Goal: Transaction & Acquisition: Register for event/course

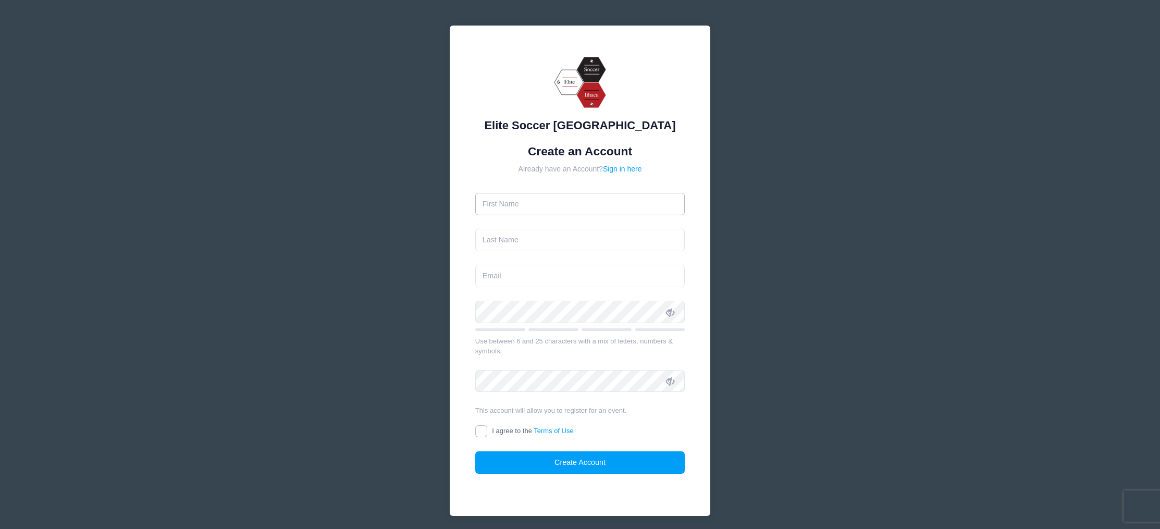
click at [540, 210] on input "text" at bounding box center [580, 204] width 210 height 22
type input "[PERSON_NAME]"
type input "Graines"
click at [558, 281] on input "email" at bounding box center [580, 276] width 210 height 22
click at [558, 282] on input "email" at bounding box center [580, 276] width 210 height 22
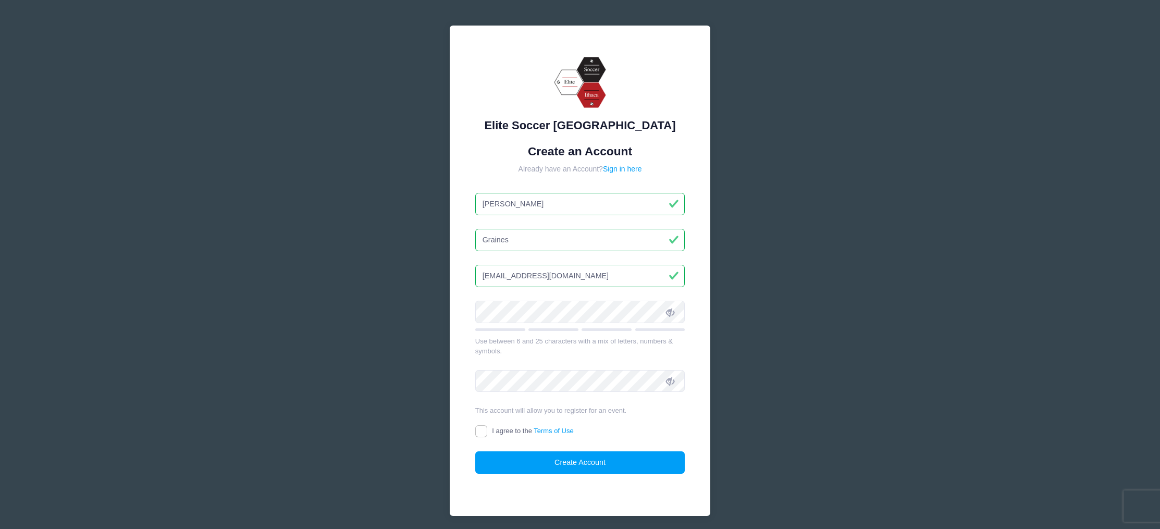
type input "sylviegraines2027@gmail.com"
click at [479, 433] on input "I agree to the Terms of Use" at bounding box center [481, 431] width 12 height 12
checkbox input "true"
click at [519, 460] on button "Create Account" at bounding box center [580, 462] width 210 height 22
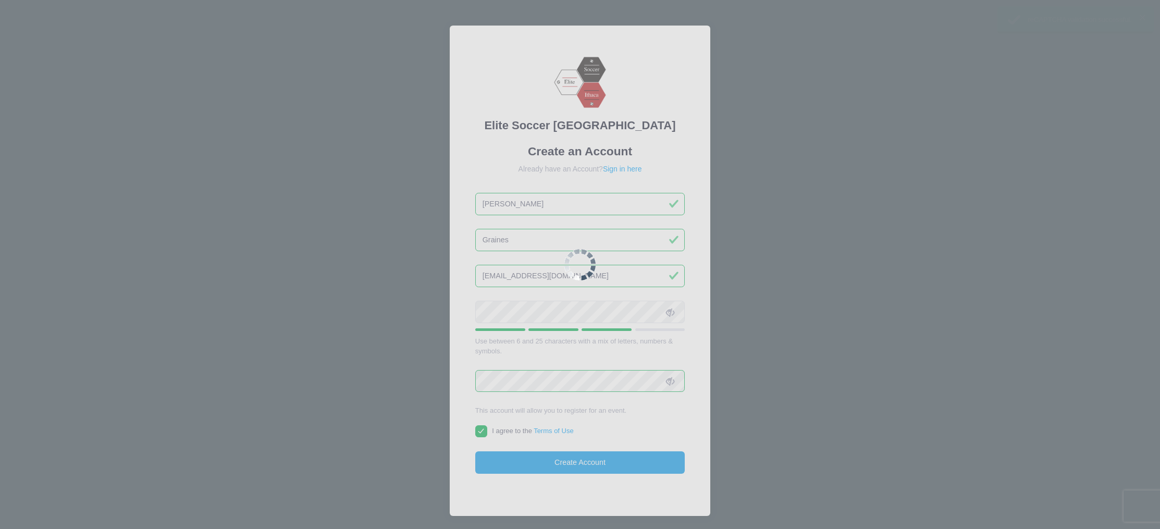
scroll to position [60, 0]
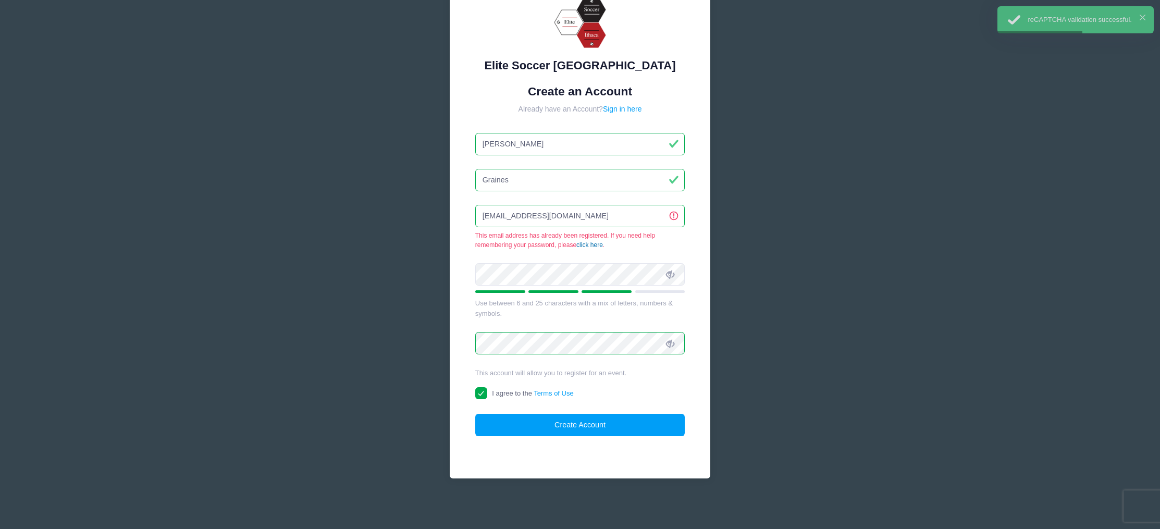
click at [592, 244] on link "click here" at bounding box center [589, 244] width 27 height 7
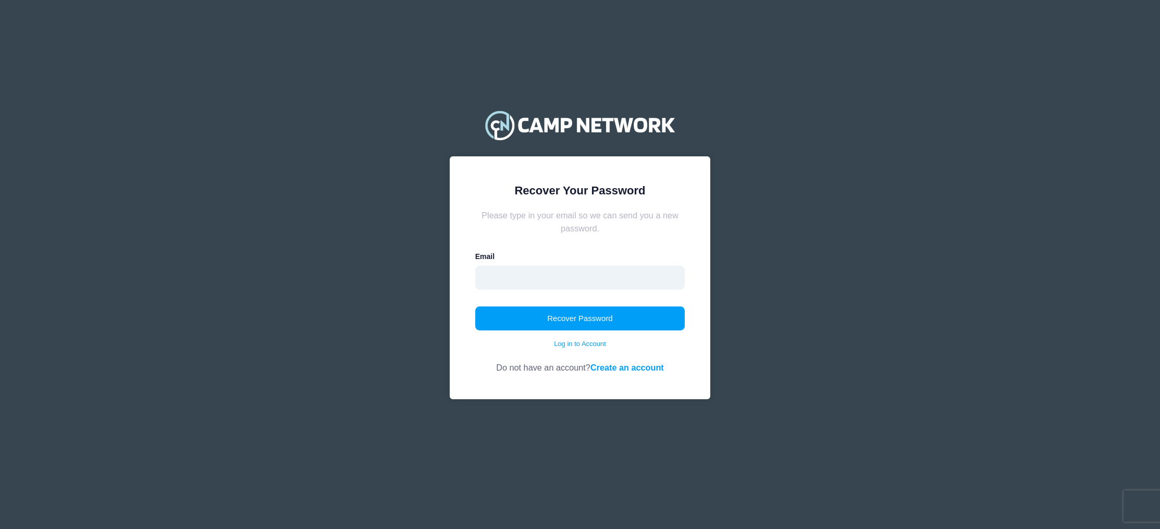
click at [573, 269] on input "email" at bounding box center [580, 278] width 210 height 24
type input "[EMAIL_ADDRESS][DOMAIN_NAME]"
click at [573, 342] on link "Log in to Account" at bounding box center [580, 344] width 52 height 10
click at [561, 284] on input "email" at bounding box center [580, 278] width 210 height 24
type input "[EMAIL_ADDRESS][DOMAIN_NAME]"
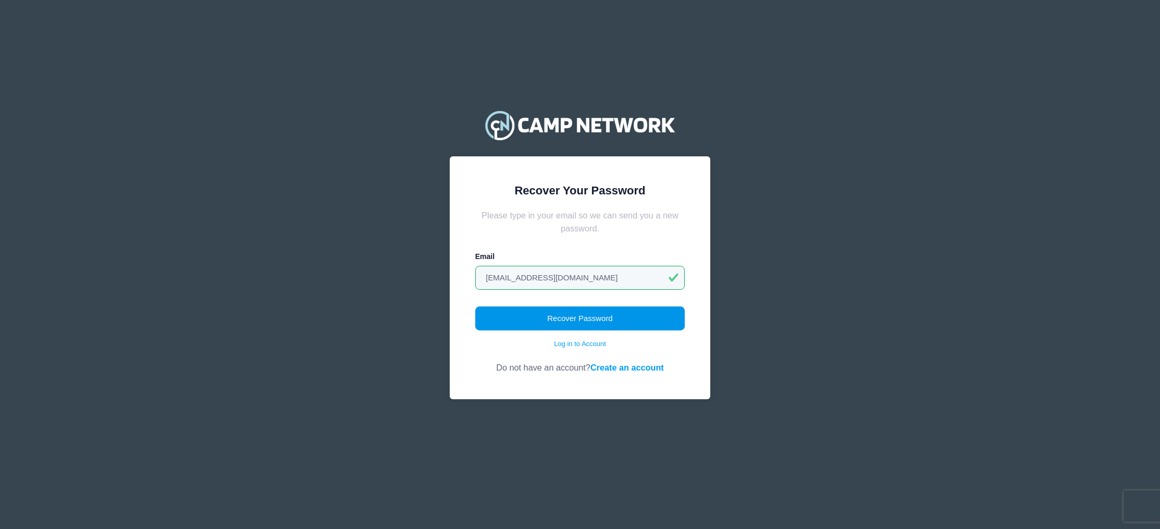
click at [555, 312] on button "Recover Password" at bounding box center [580, 318] width 210 height 24
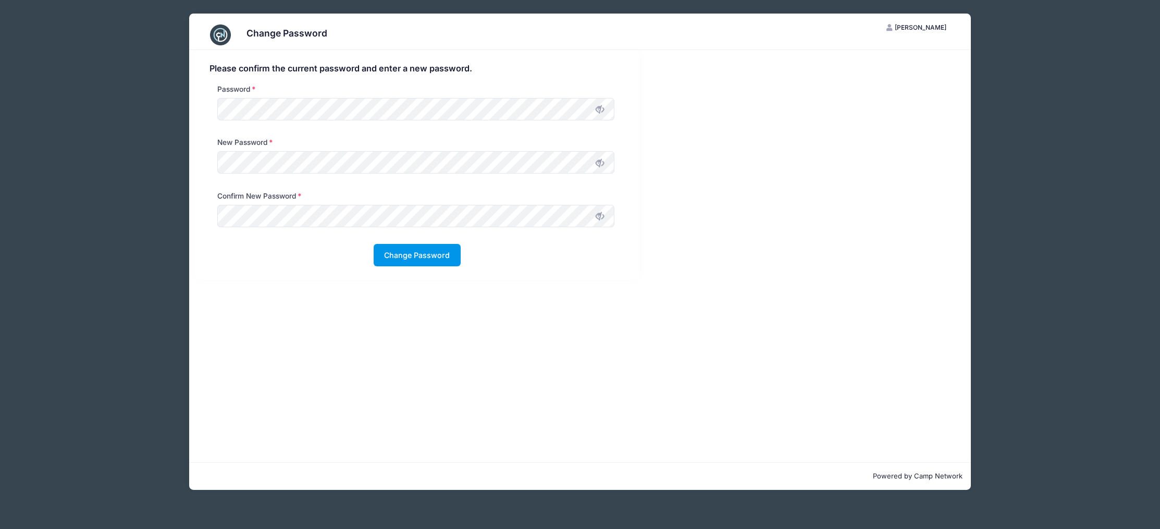
click at [447, 253] on button "Change Password" at bounding box center [417, 255] width 87 height 22
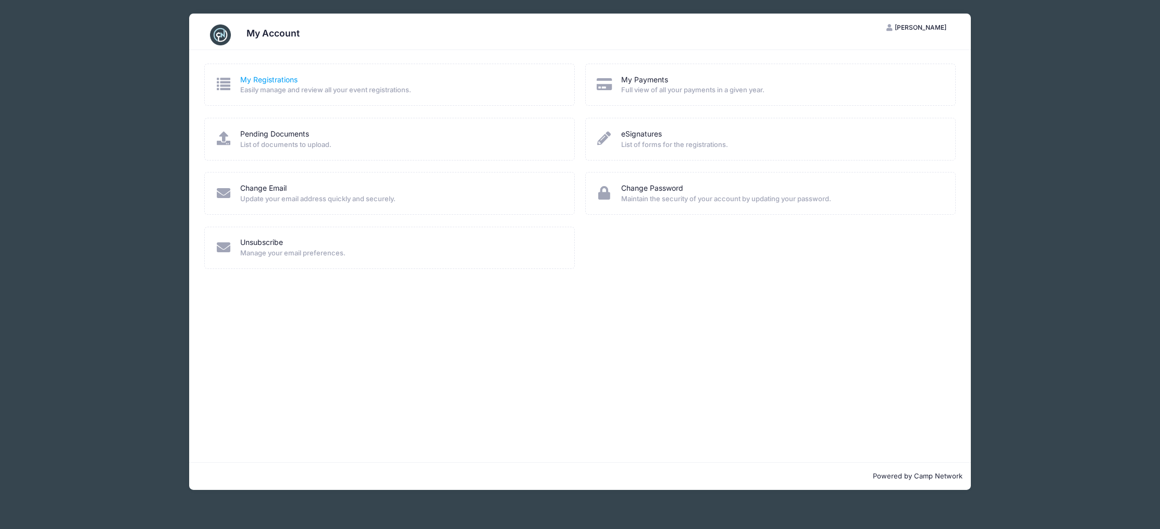
click at [291, 82] on link "My Registrations" at bounding box center [268, 80] width 57 height 11
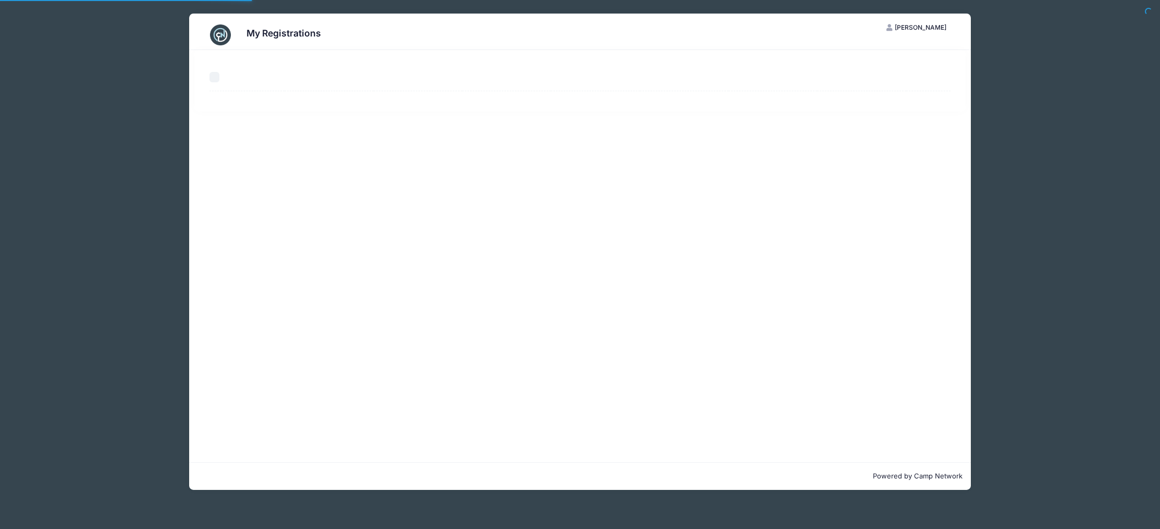
select select "50"
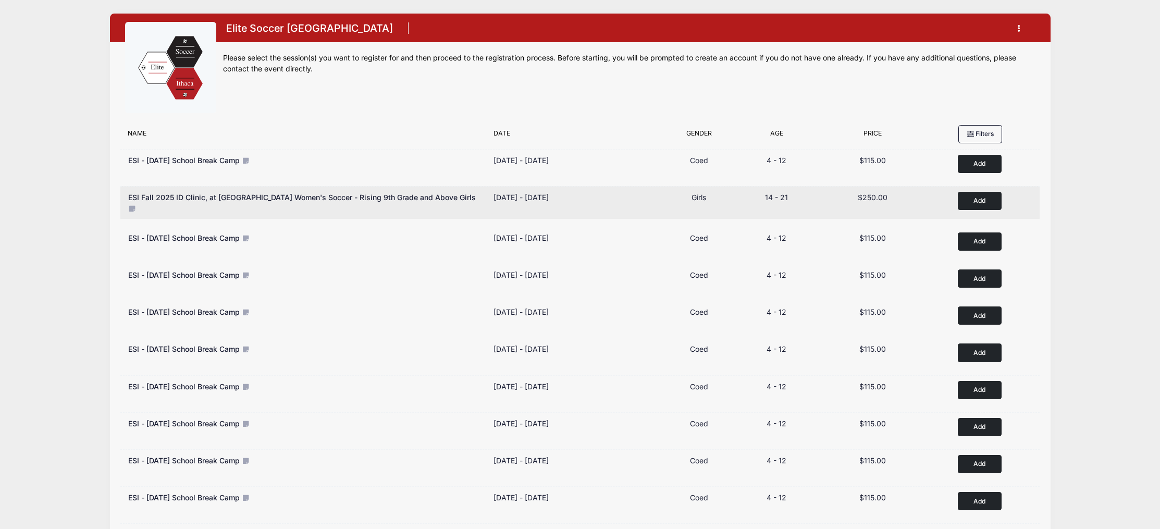
click at [971, 199] on button "Add to Cart" at bounding box center [980, 201] width 44 height 18
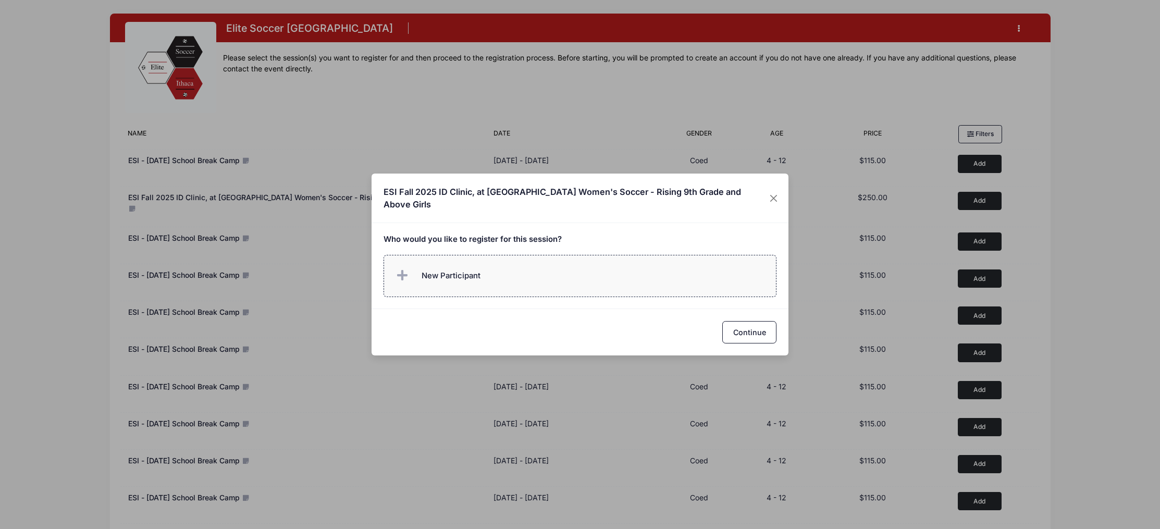
click at [586, 279] on label "New Participant" at bounding box center [580, 276] width 393 height 42
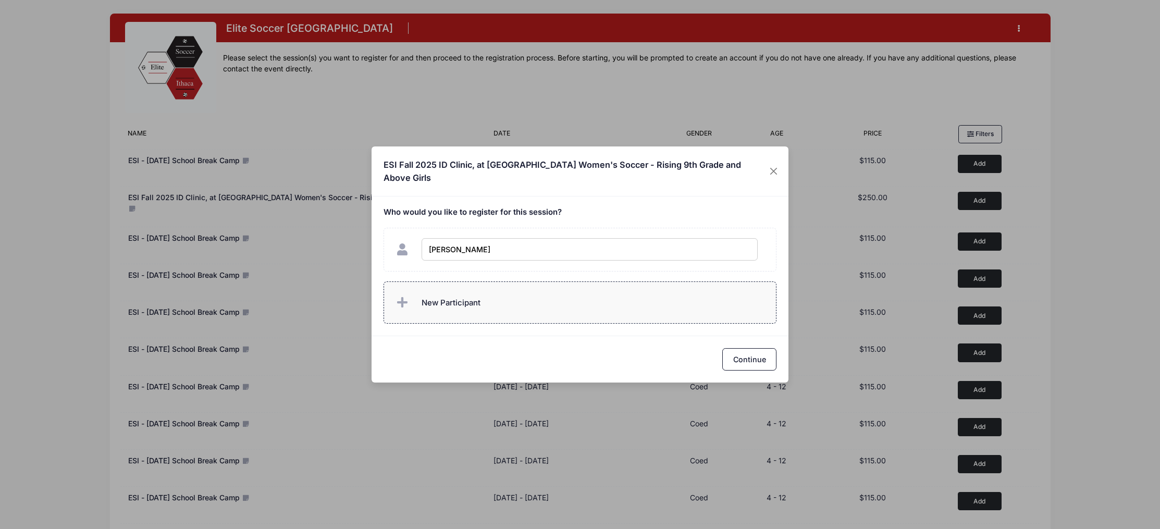
type input "Sylvie Graines"
checkbox input "true"
click at [748, 360] on button "Continue" at bounding box center [749, 359] width 54 height 22
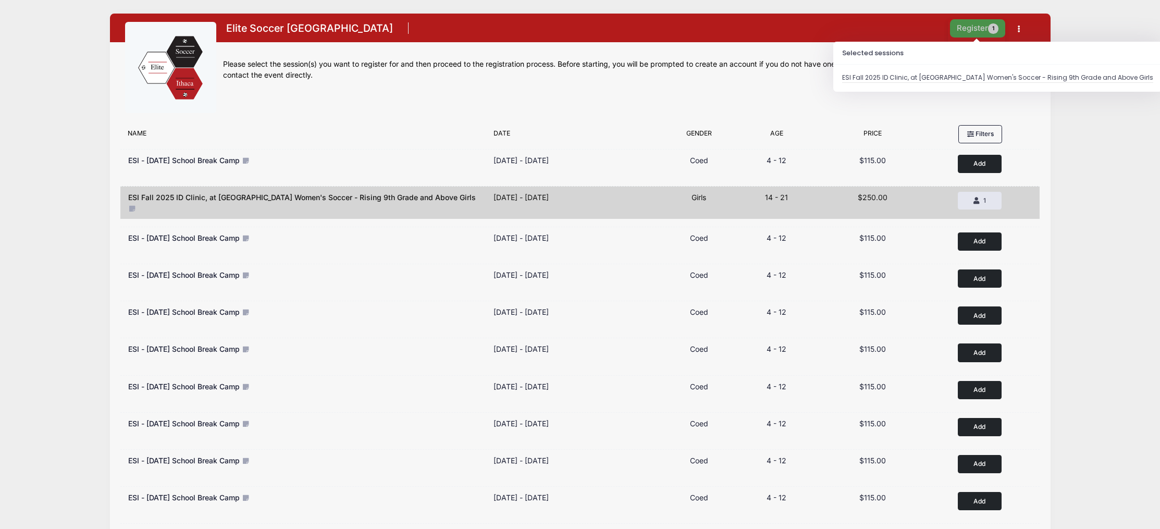
click at [971, 29] on button "Register 1" at bounding box center [977, 28] width 55 height 18
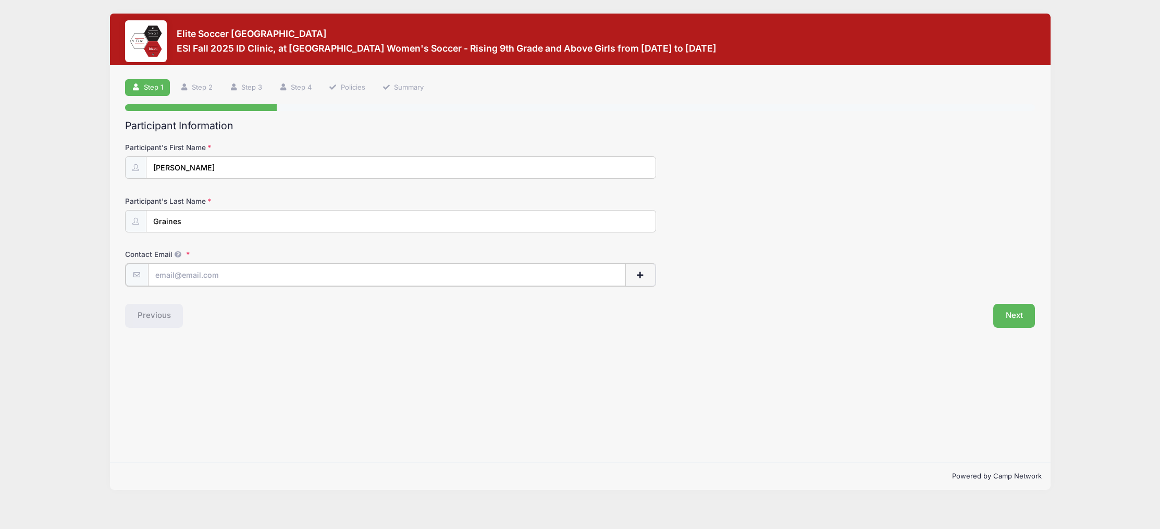
click at [310, 282] on input "Contact Email" at bounding box center [387, 275] width 478 height 22
type input "[EMAIL_ADDRESS][DOMAIN_NAME]"
click at [1014, 319] on button "Next" at bounding box center [1014, 315] width 42 height 24
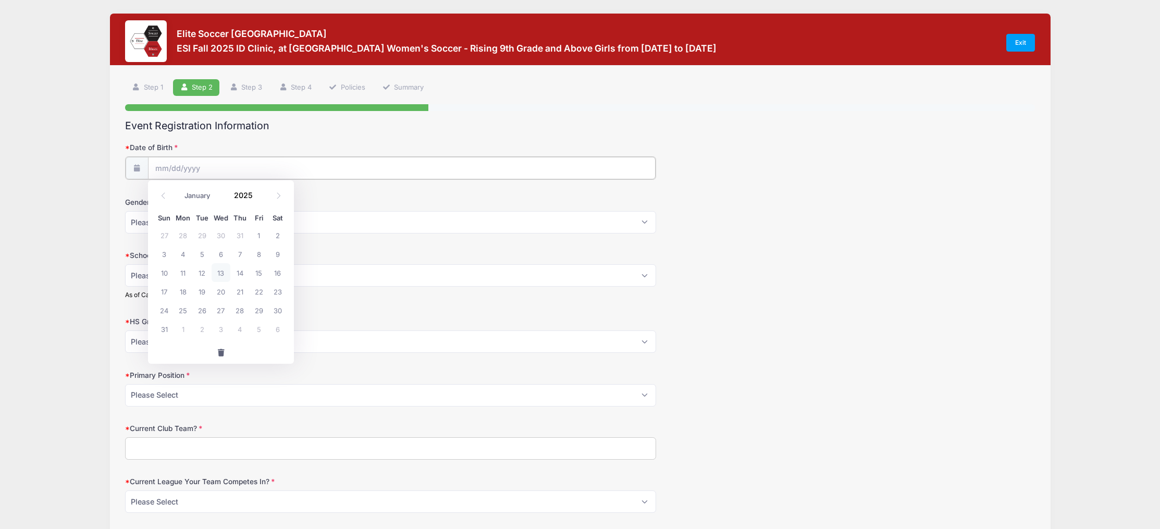
click at [189, 159] on input "Date of Birth" at bounding box center [402, 168] width 508 height 22
click at [178, 178] on input "Date of Birth" at bounding box center [402, 168] width 508 height 22
click at [168, 169] on input "Date of Birth" at bounding box center [402, 168] width 508 height 22
click at [244, 201] on input "2025" at bounding box center [246, 196] width 34 height 16
click at [259, 200] on span at bounding box center [258, 199] width 7 height 8
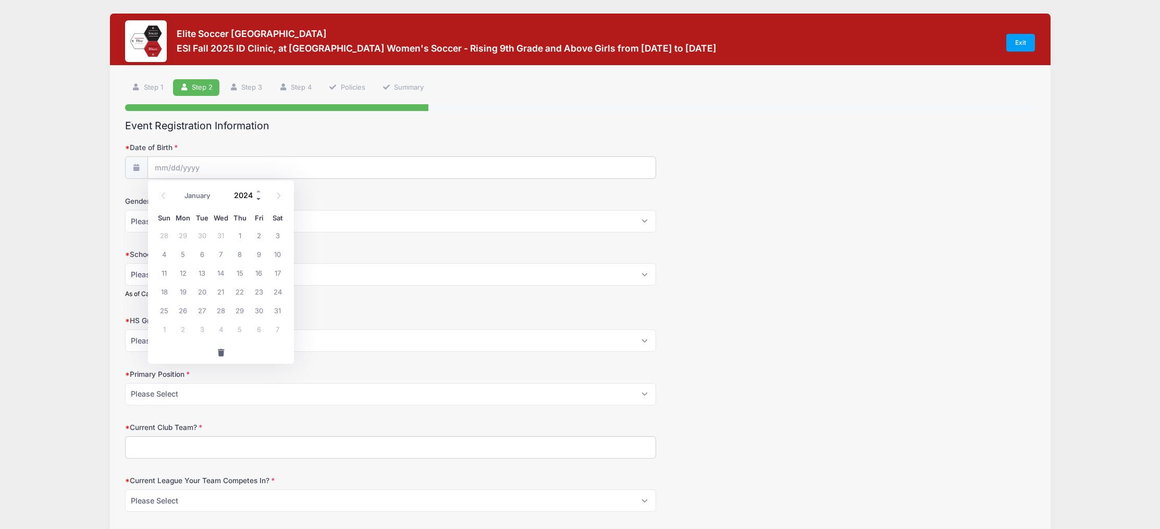
click at [259, 200] on span at bounding box center [258, 199] width 7 height 8
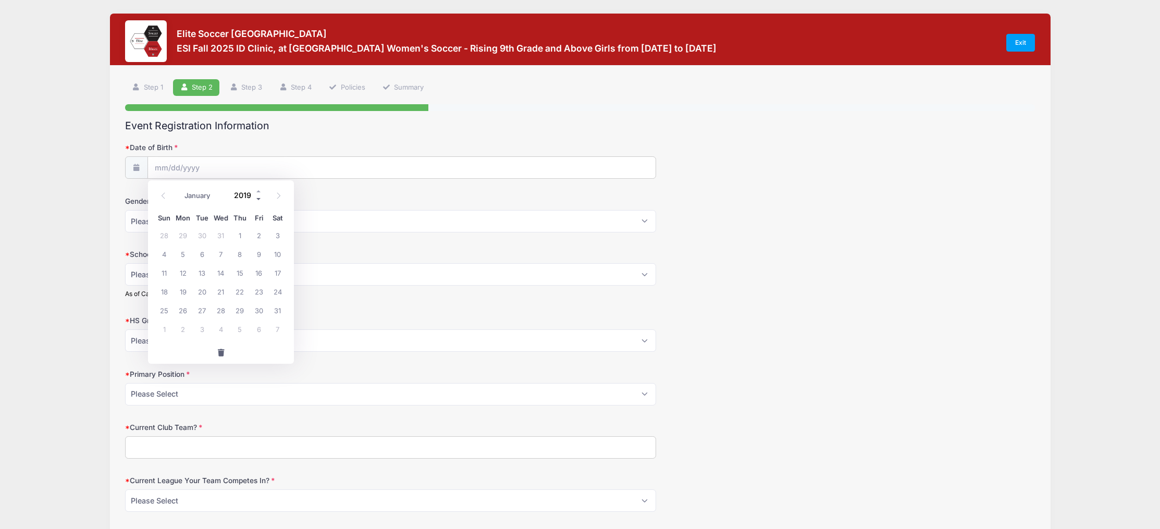
click at [259, 200] on span at bounding box center [258, 199] width 7 height 8
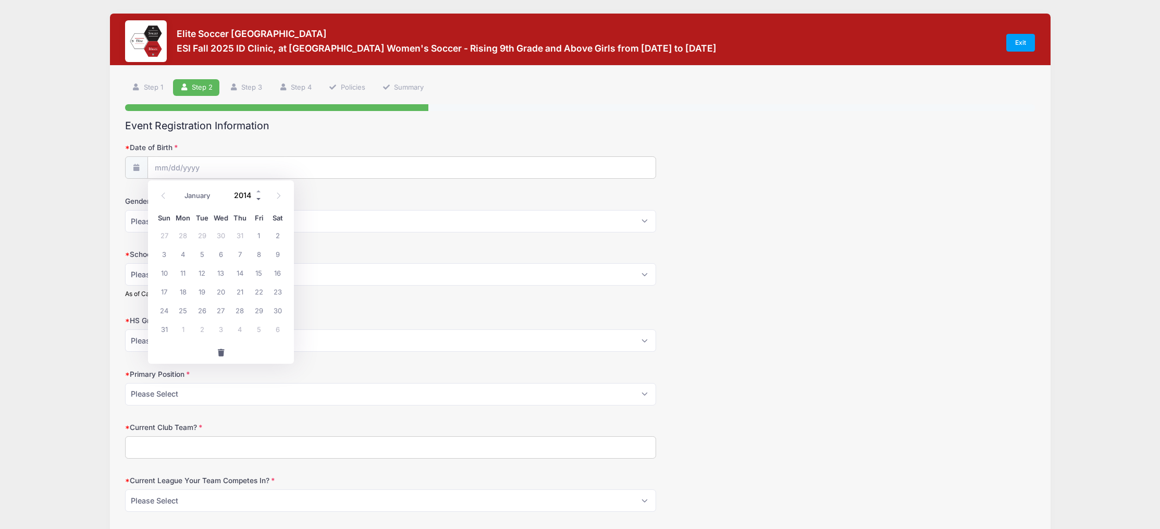
click at [259, 200] on span at bounding box center [258, 199] width 7 height 8
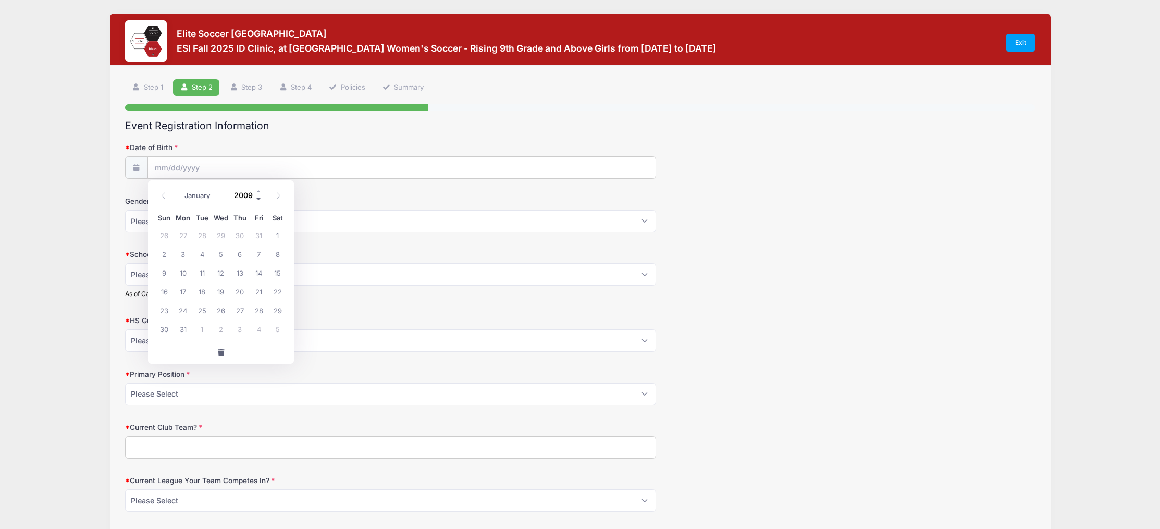
click at [259, 200] on span at bounding box center [258, 199] width 7 height 8
type input "2008"
click at [192, 199] on select "January February March April May June July August September October November De…" at bounding box center [202, 196] width 46 height 14
select select "10"
click at [205, 257] on span "4" at bounding box center [202, 253] width 19 height 19
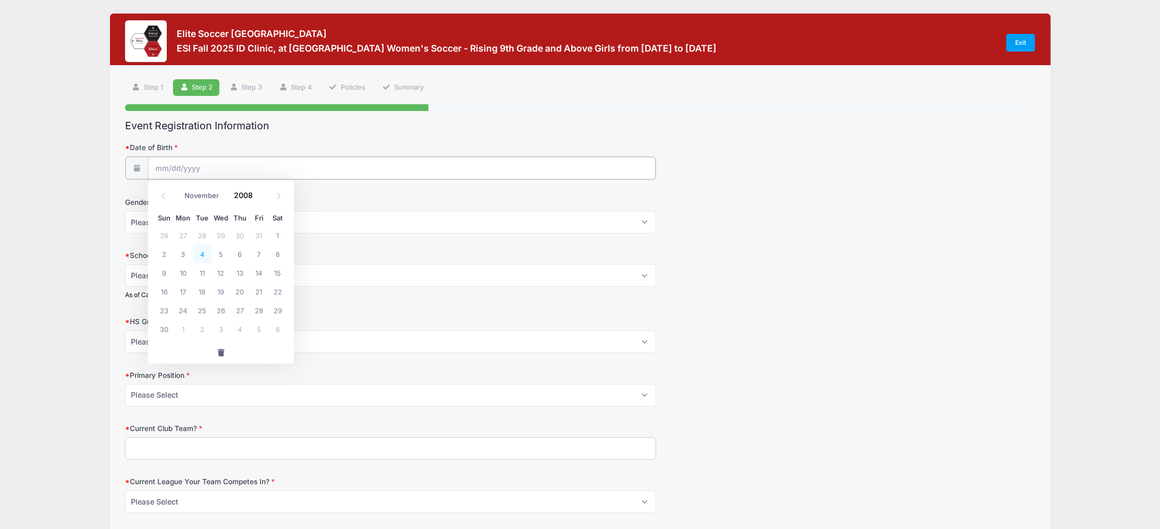
type input "11/04/2008"
click at [178, 222] on select "Please Select Female Male" at bounding box center [390, 221] width 531 height 22
select select "Female"
click at [171, 271] on select "Please Select Freshman Sophomore Junior Senior Graduated HS" at bounding box center [390, 274] width 531 height 22
select select "Junior"
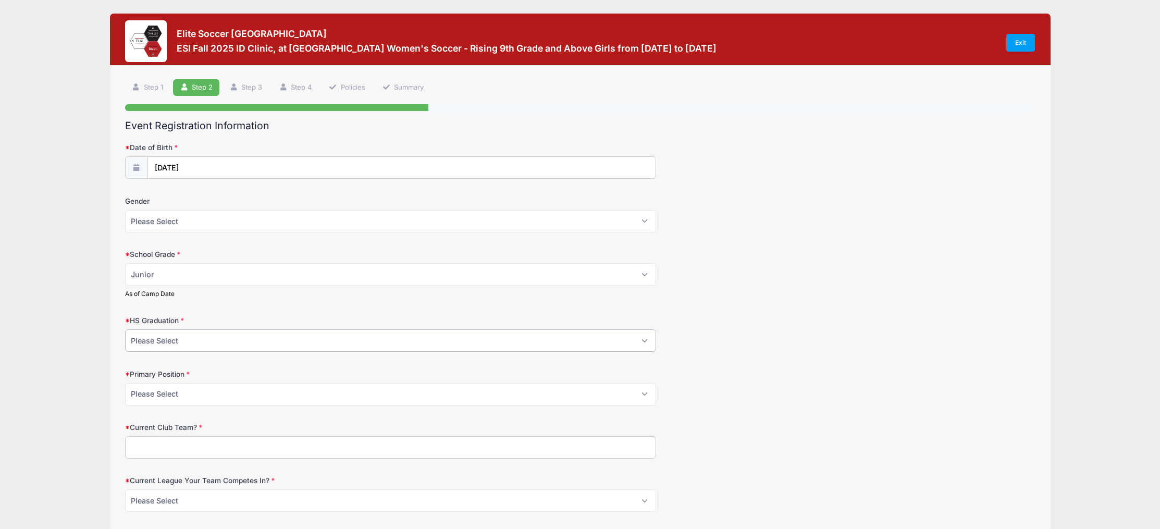
click at [167, 342] on select "Please Select 2021 2022 2023 2024 2025 2026 2027 2028 2029 2030" at bounding box center [390, 340] width 531 height 22
select select "2027"
click at [170, 397] on select "Please Select GK Center Defender Wide Defender Center Midfielder Wide Forward C…" at bounding box center [390, 394] width 531 height 22
select select "Center Midfielder"
click at [175, 445] on input "Current Club Team?" at bounding box center [390, 447] width 531 height 22
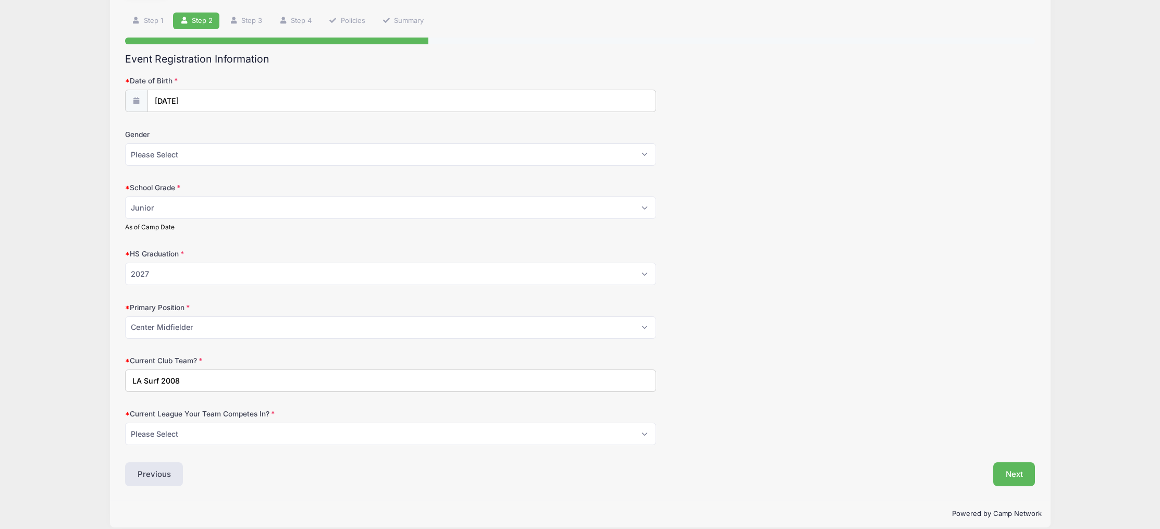
scroll to position [78, 0]
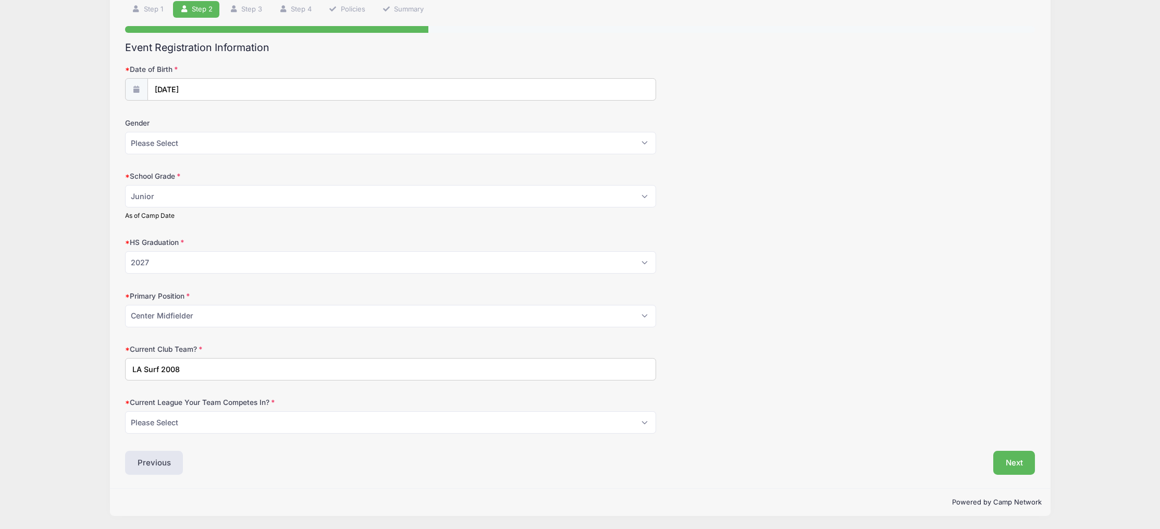
type input "LA Surf 2008"
click at [180, 420] on select "Please Select ECNL ECRL GA Other" at bounding box center [390, 422] width 531 height 22
select select "GA"
click at [1011, 467] on button "Next" at bounding box center [1014, 463] width 42 height 24
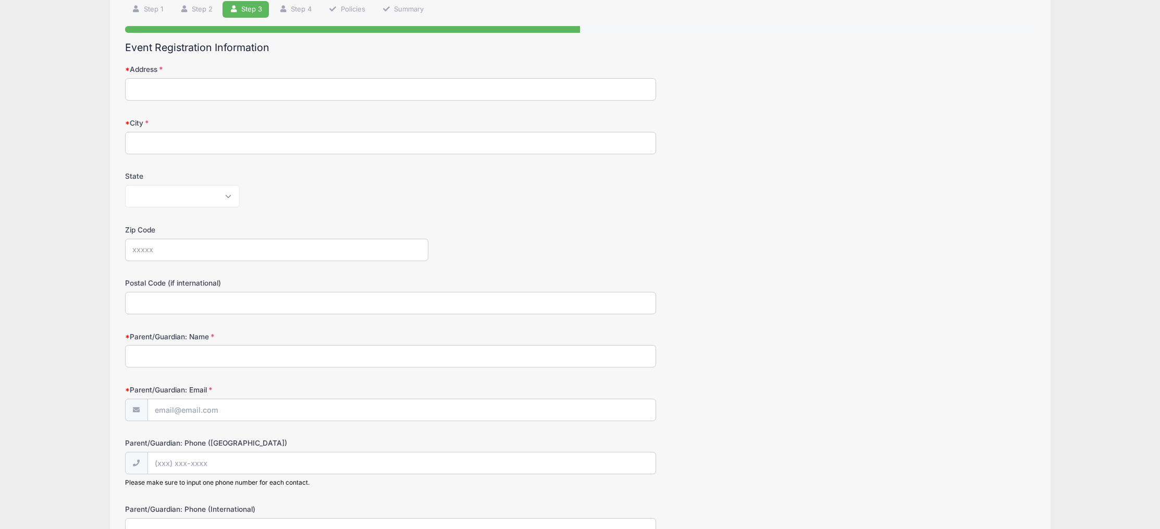
scroll to position [0, 0]
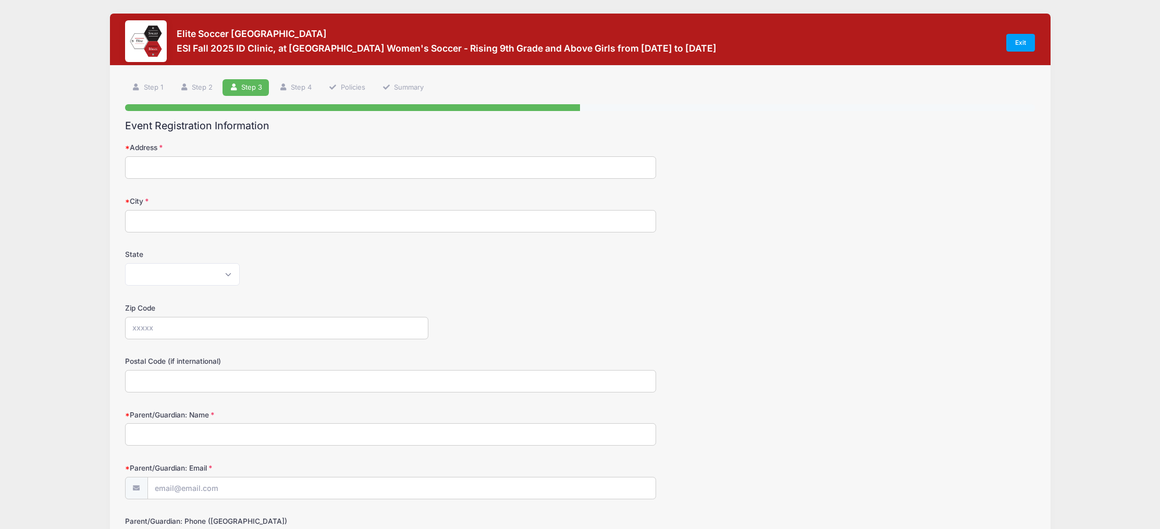
click at [195, 164] on input "Address" at bounding box center [390, 167] width 531 height 22
type input "133 South Las Palmas Avenue"
type input "Los Angeles"
select select "CA"
type input "90004"
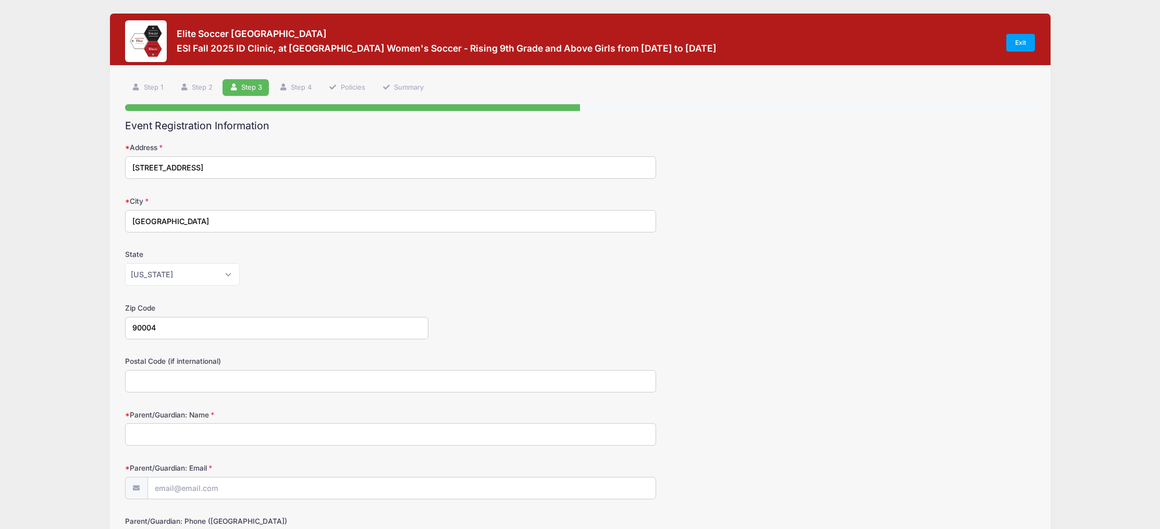
type input "90004"
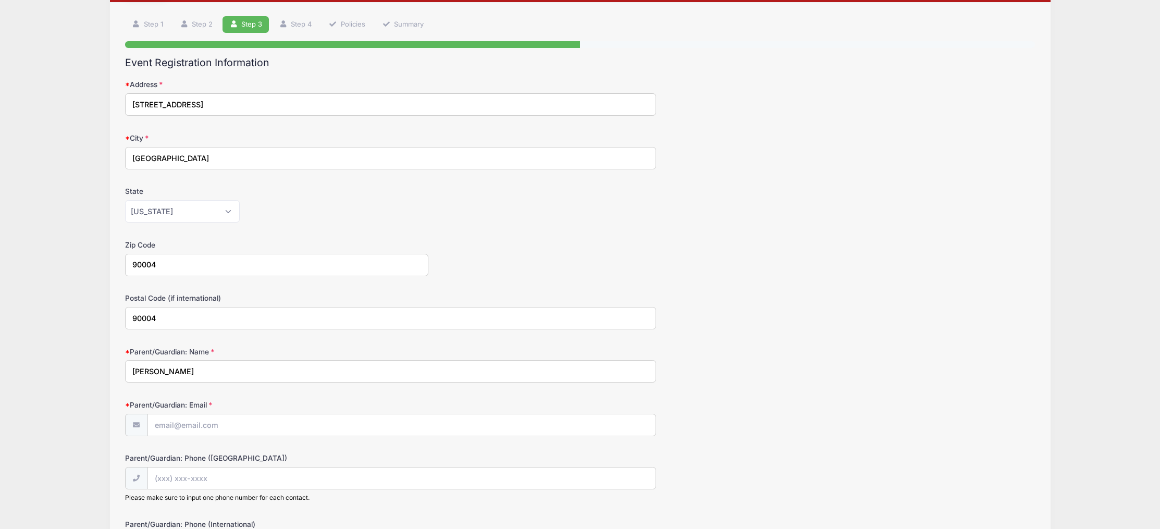
scroll to position [81, 0]
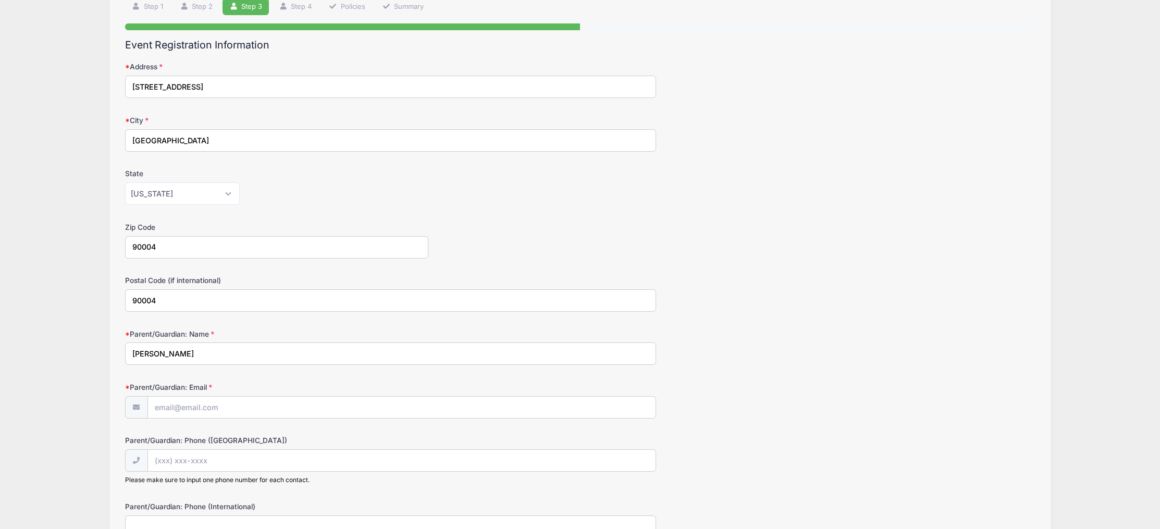
drag, startPoint x: 154, startPoint y: 354, endPoint x: 90, endPoint y: 354, distance: 64.6
click at [90, 354] on div "Elite Soccer Ithaca ESI Fall 2025 ID Clinic, at Cornell University Women's Socc…" at bounding box center [580, 282] width 1129 height 727
click at [166, 354] on input "Steven L Graines" at bounding box center [390, 353] width 531 height 22
type input "Steven Graines"
click at [234, 420] on form "Address 133 South Las Palmas Avenue City Los Angeles State Alabama Alaska Ameri…" at bounding box center [580, 305] width 910 height 489
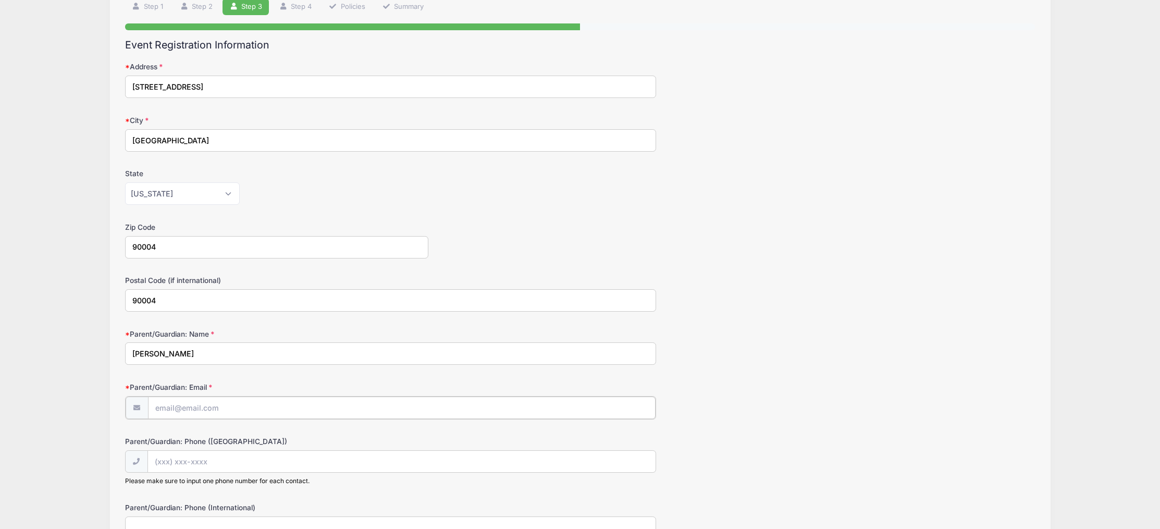
click at [211, 402] on input "Parent/Guardian: Email" at bounding box center [402, 408] width 508 height 22
type input "stevegraines@gmail.com"
type input "(323) 383-6149"
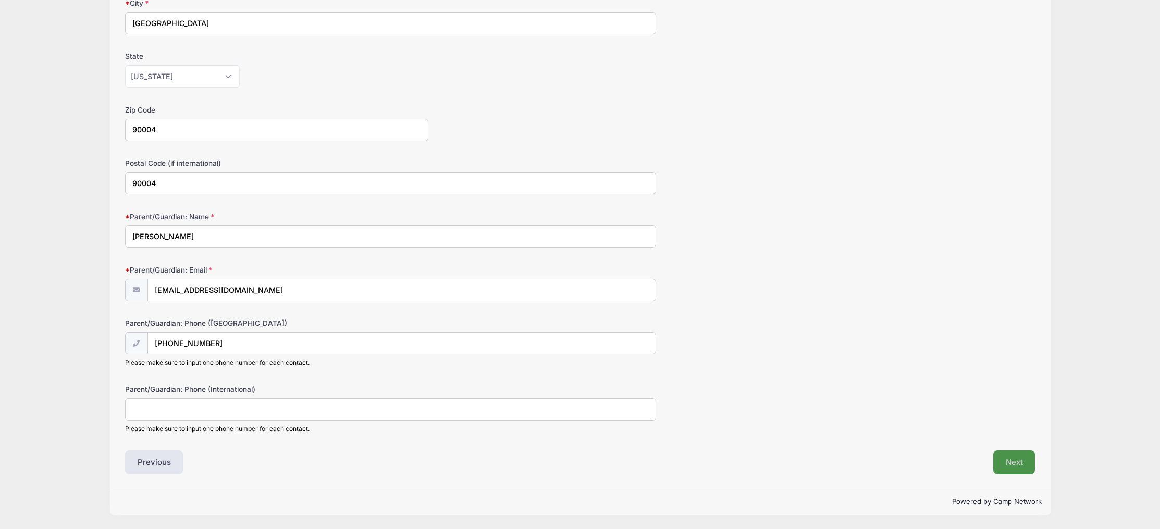
scroll to position [198, 0]
click at [1006, 466] on button "Next" at bounding box center [1014, 463] width 42 height 24
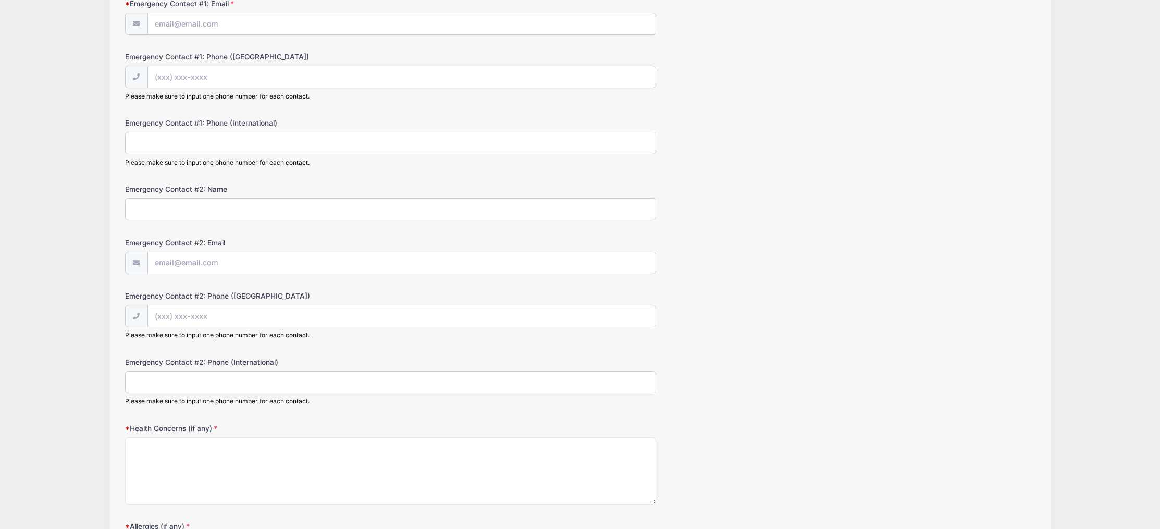
scroll to position [0, 0]
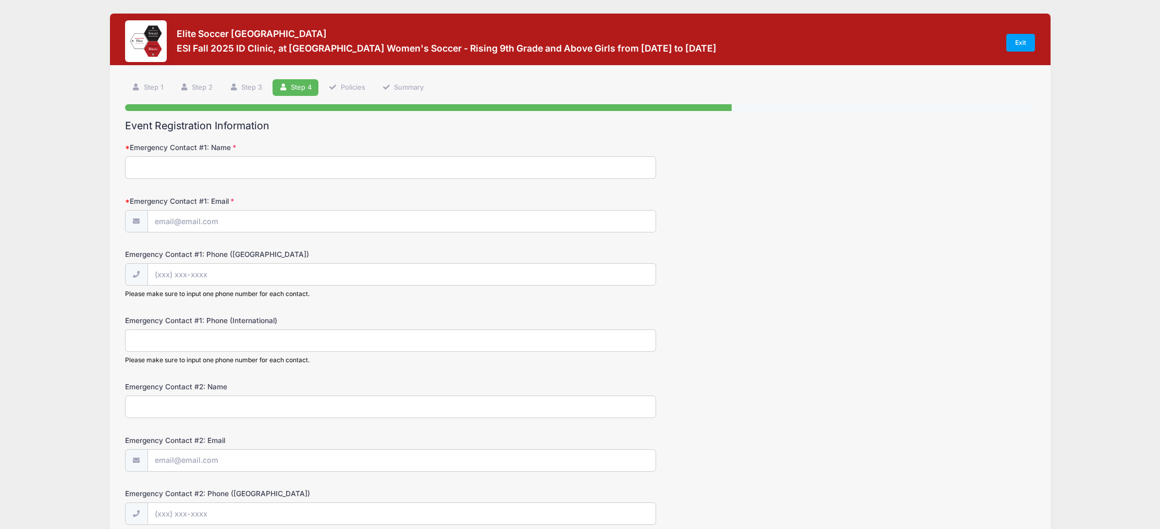
click at [156, 168] on input "Emergency Contact #1: Name" at bounding box center [390, 167] width 531 height 22
type input "Marisa Pick Graines"
type input "marisagraines@gmail.com"
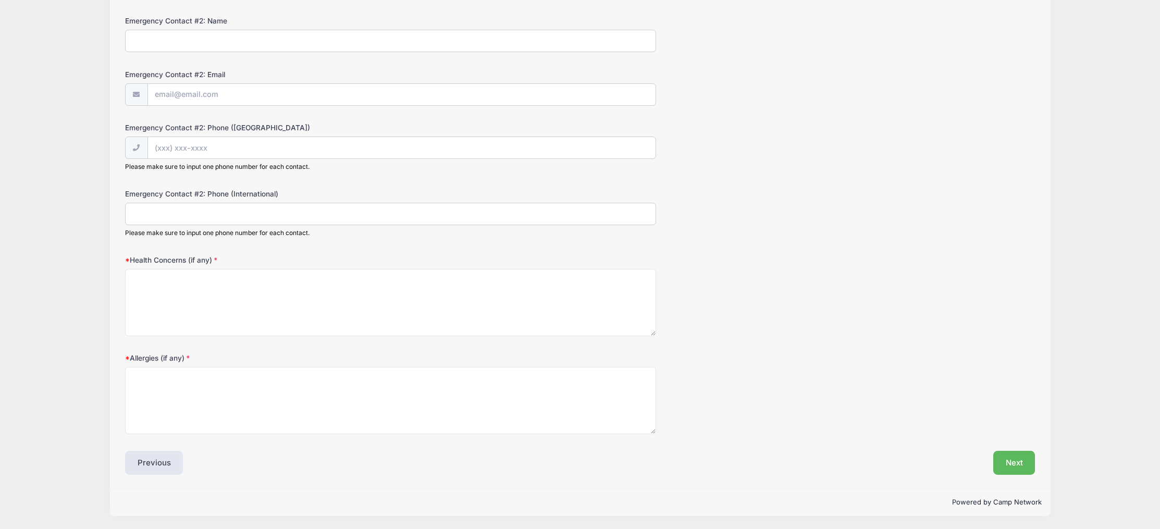
type input "(310) 490-1162"
click at [195, 313] on textarea "Health Concerns (if any)" at bounding box center [390, 302] width 531 height 67
type textarea "n/a"
click at [226, 417] on textarea "Allergies (if any)" at bounding box center [390, 400] width 531 height 67
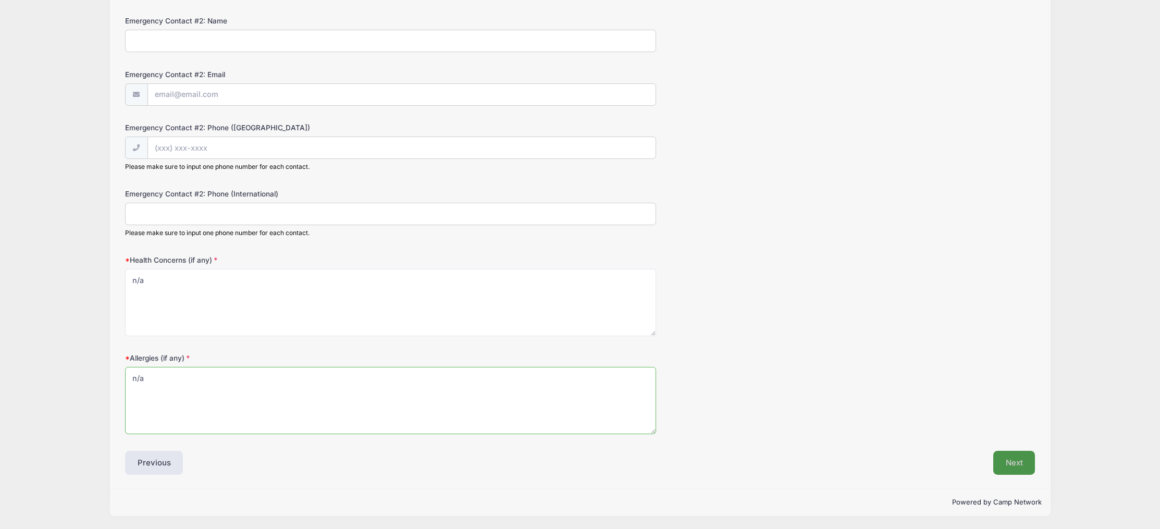
type textarea "n/a"
click at [1007, 463] on button "Next" at bounding box center [1014, 463] width 42 height 24
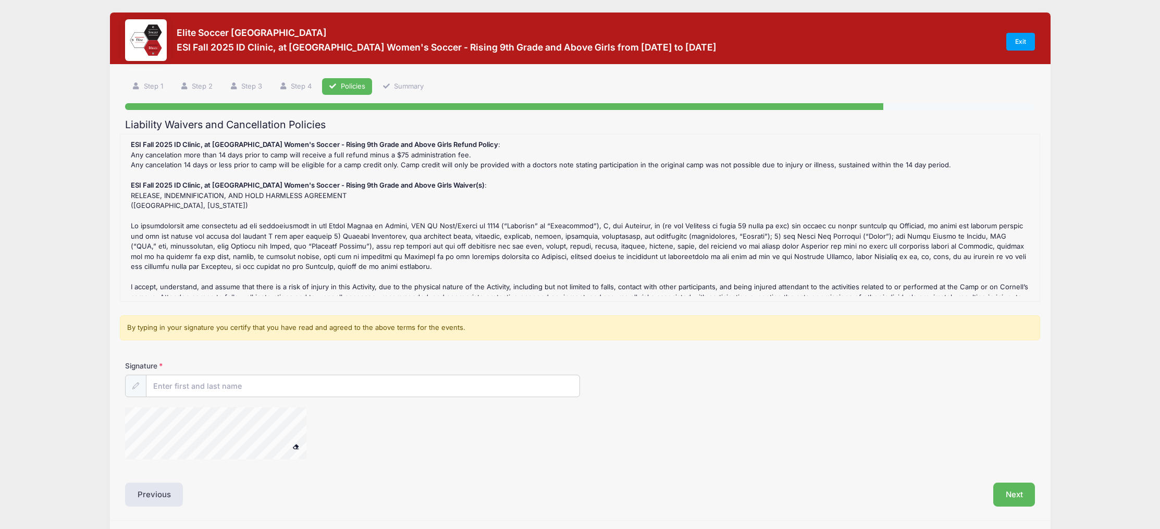
scroll to position [0, 0]
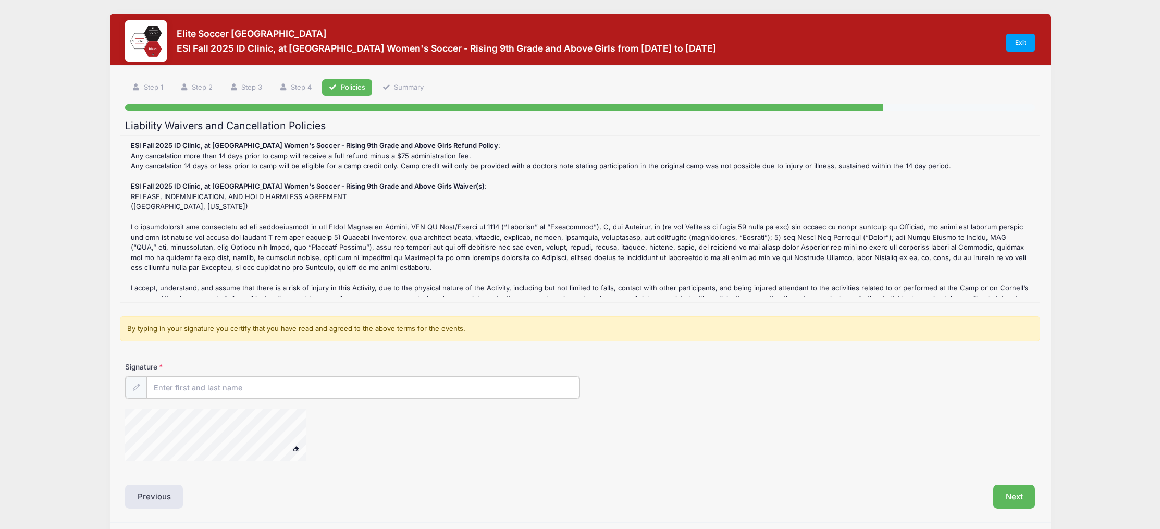
click at [218, 388] on input "Signature" at bounding box center [362, 387] width 433 height 22
type input "Steven Graines"
click at [1013, 489] on button "Next" at bounding box center [1014, 496] width 42 height 24
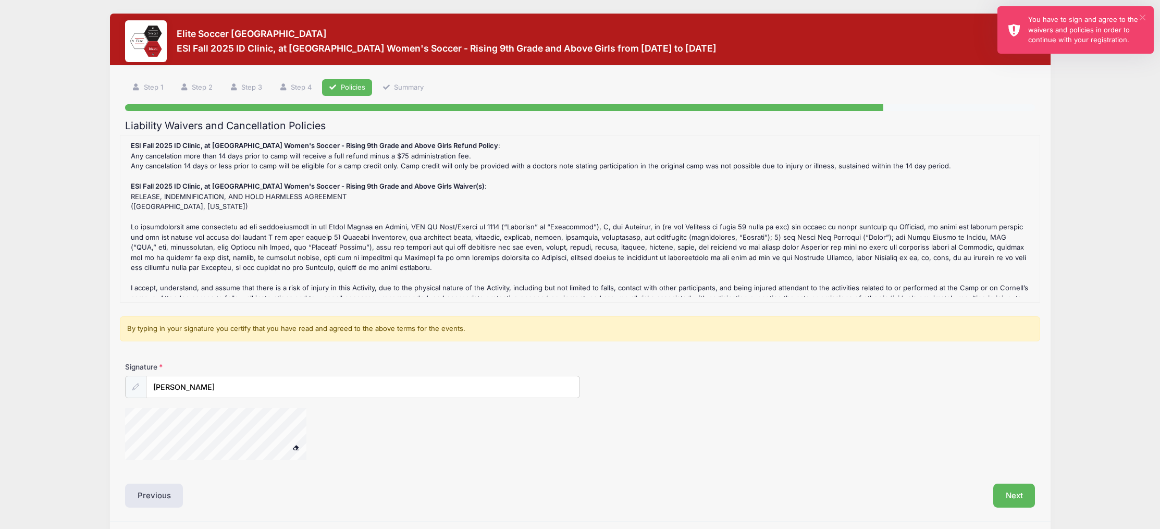
click at [1142, 15] on button "×" at bounding box center [1143, 18] width 6 height 6
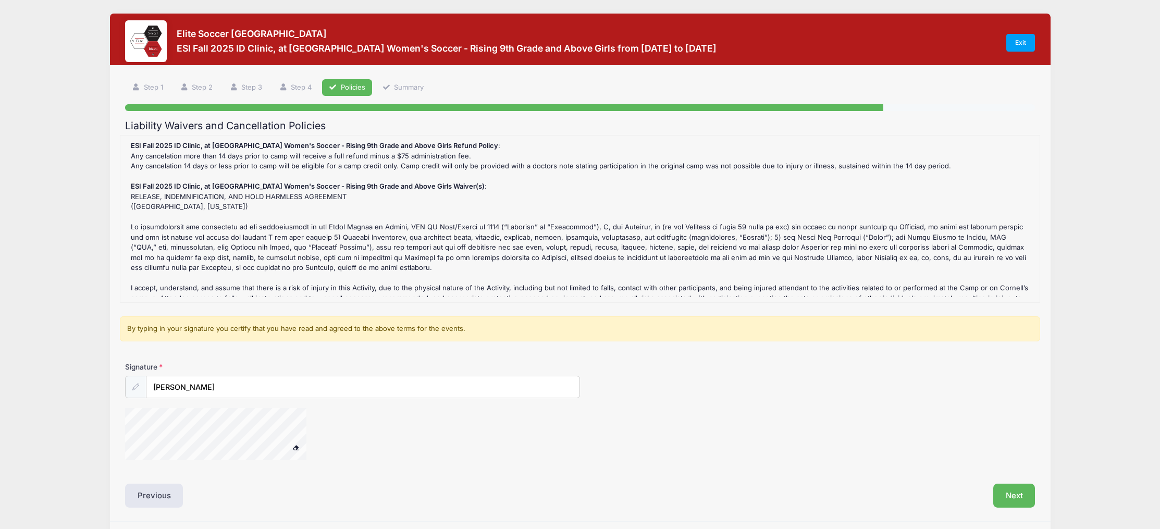
click at [199, 331] on div "By typing in your signature you certify that you have read and agreed to the ab…" at bounding box center [580, 328] width 920 height 25
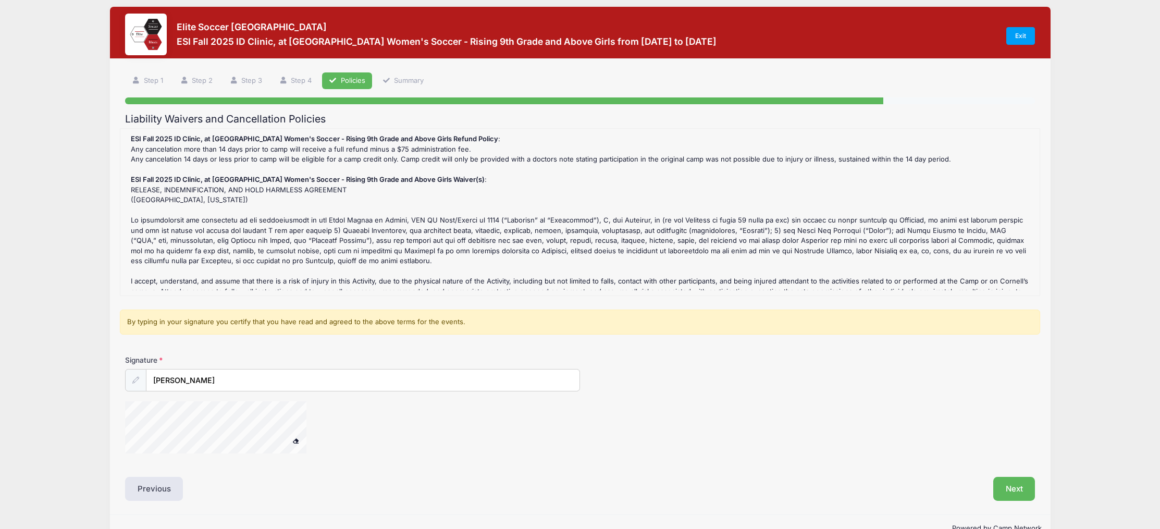
scroll to position [7, 0]
click at [216, 270] on div "ESI Fall 2025 ID Clinic, at Cornell University Women's Soccer - Rising 9th Grad…" at bounding box center [580, 211] width 909 height 156
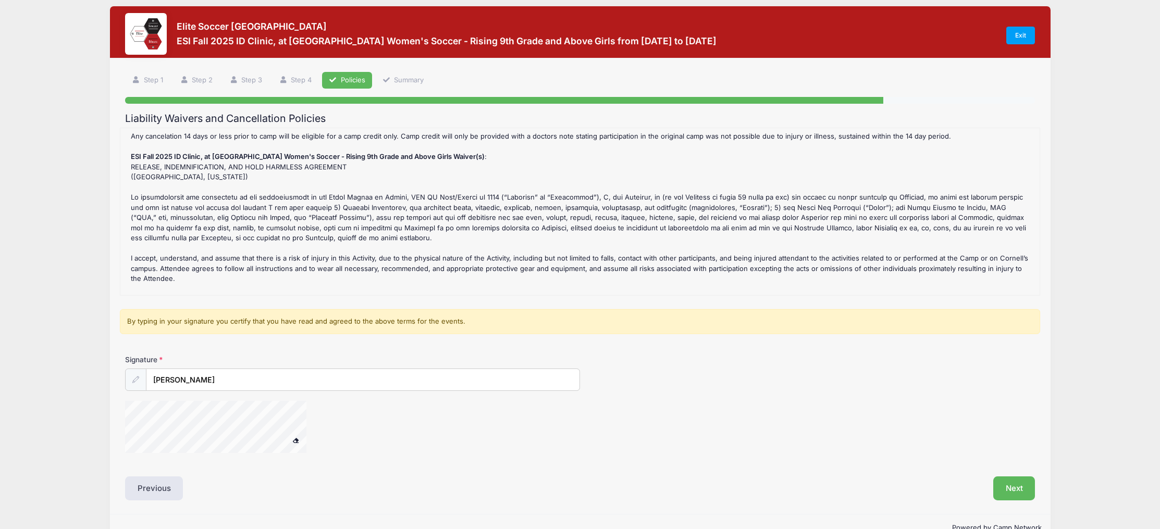
scroll to position [179, 0]
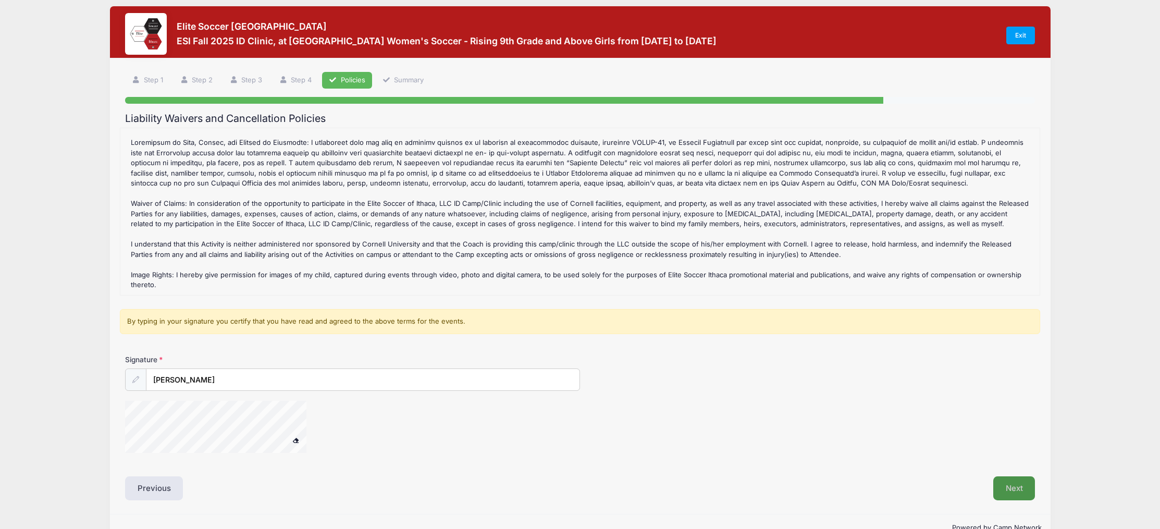
click at [1012, 484] on button "Next" at bounding box center [1014, 488] width 42 height 24
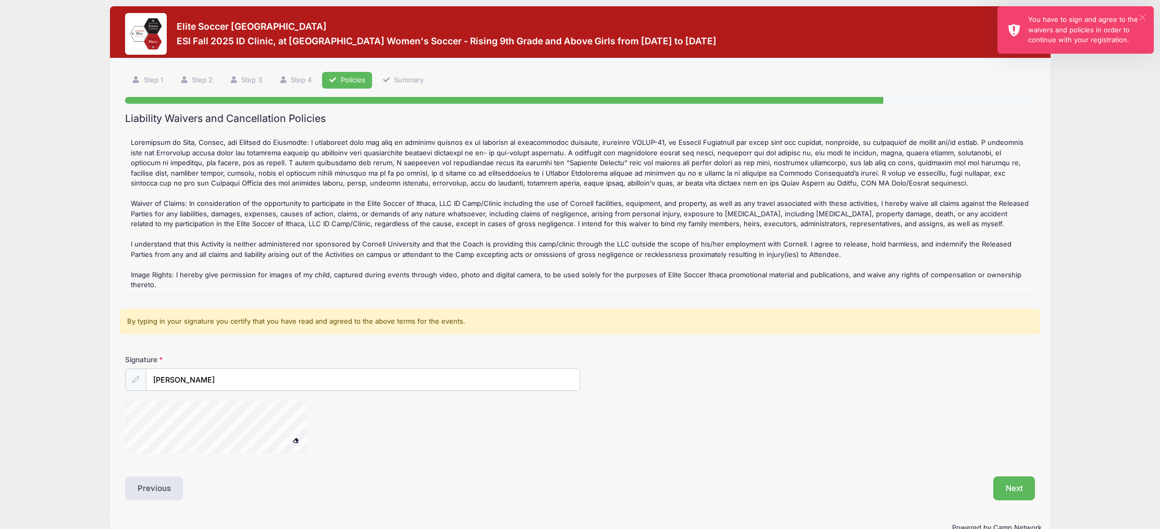
click at [1141, 17] on button "×" at bounding box center [1143, 18] width 6 height 6
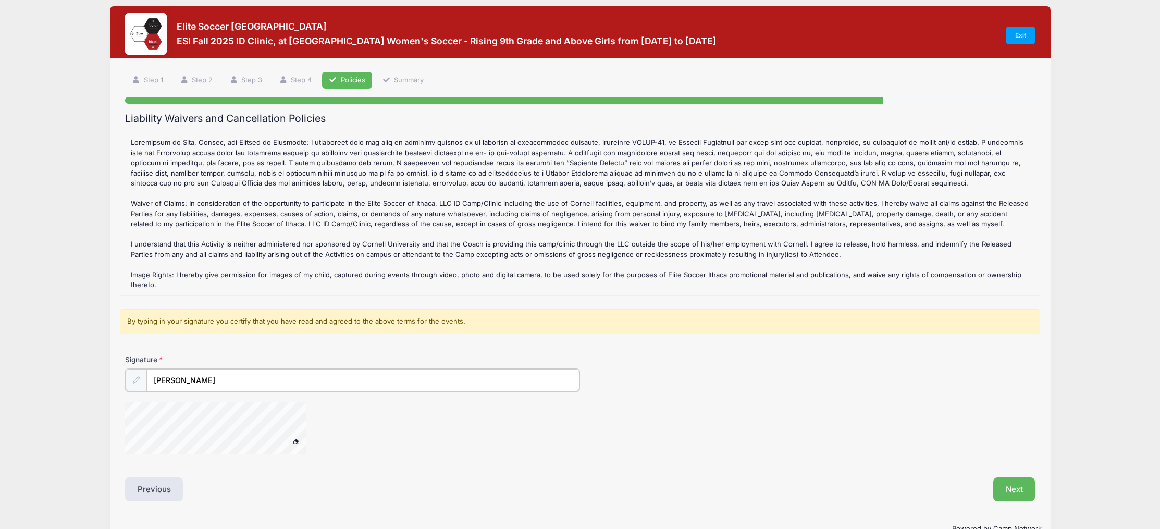
click at [211, 385] on input "Steven Graines" at bounding box center [362, 380] width 433 height 22
click at [1006, 484] on button "Next" at bounding box center [1014, 488] width 42 height 24
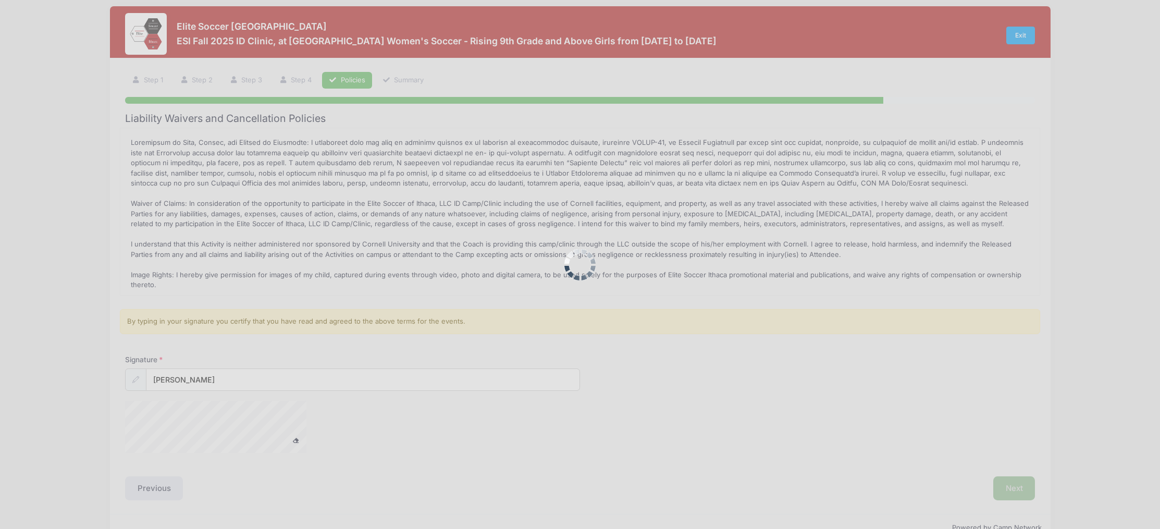
scroll to position [0, 0]
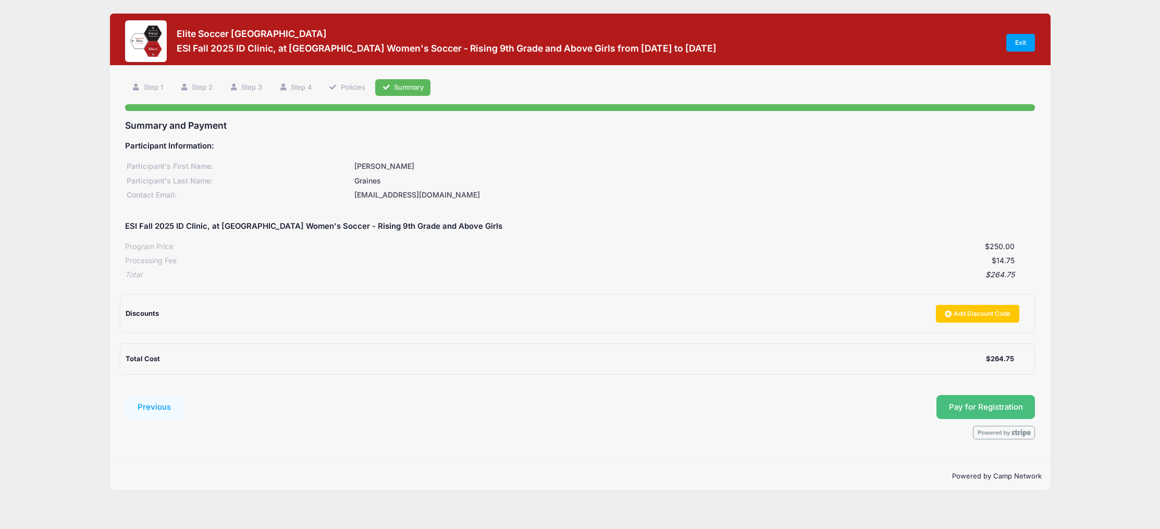
click at [967, 404] on span "Pay for Registration" at bounding box center [986, 406] width 74 height 9
